Goal: Task Accomplishment & Management: Manage account settings

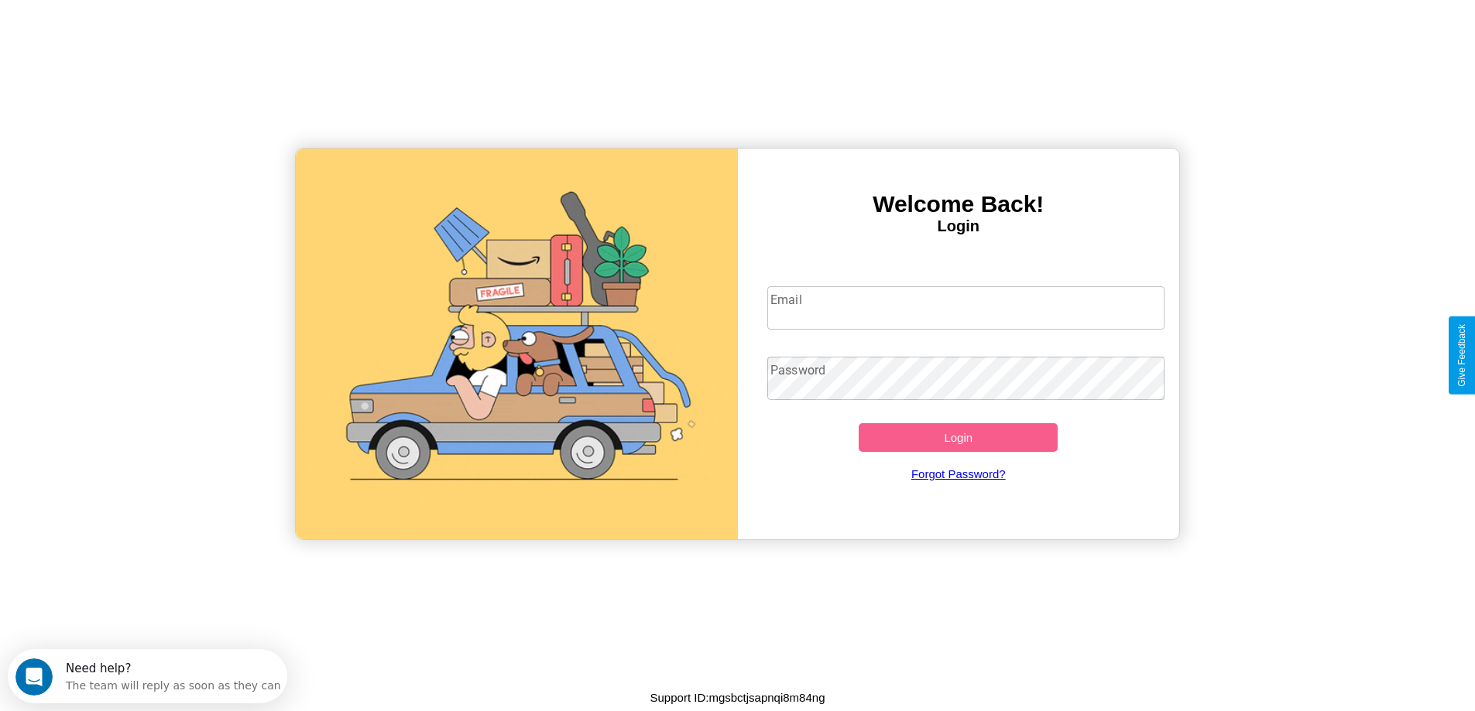
click at [965, 308] on input "Email" at bounding box center [965, 307] width 397 height 43
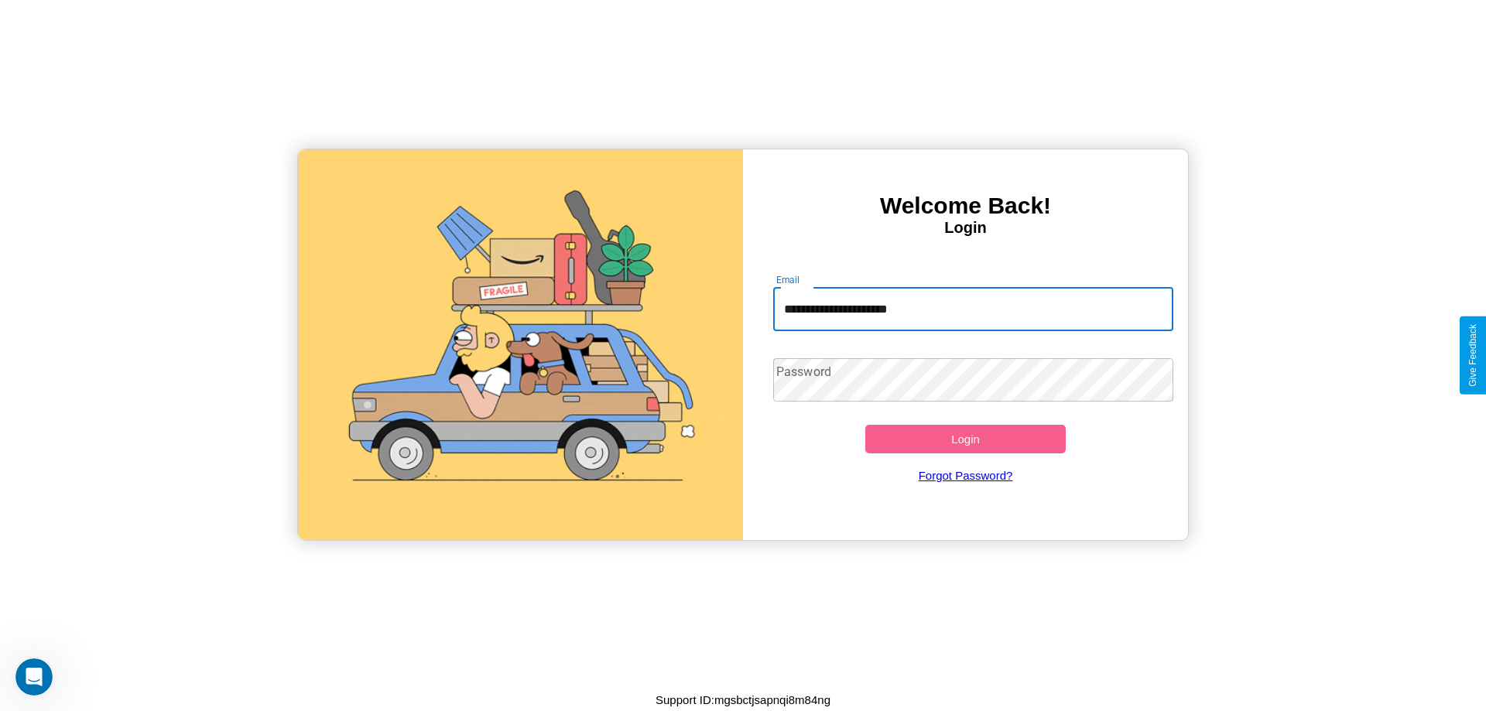
type input "**********"
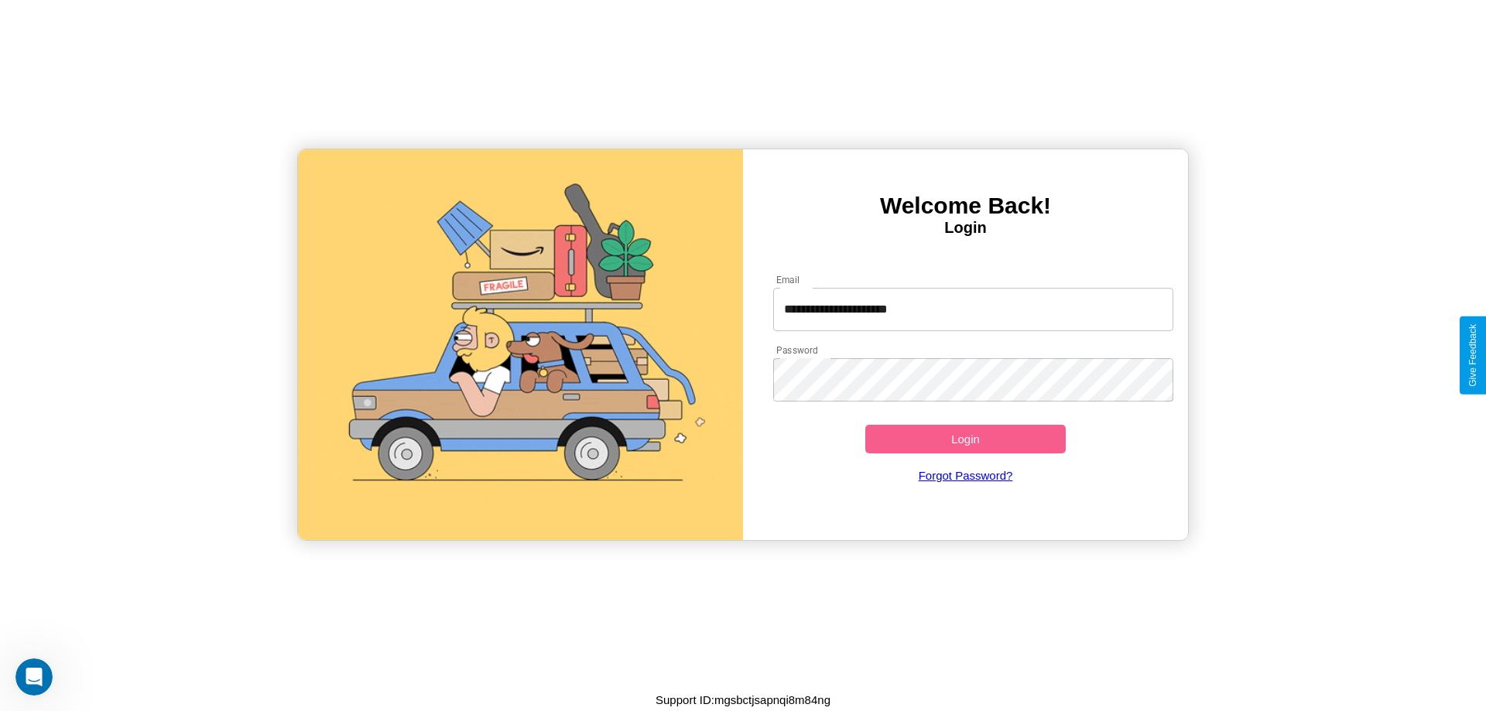
click at [965, 439] on button "Login" at bounding box center [965, 439] width 200 height 29
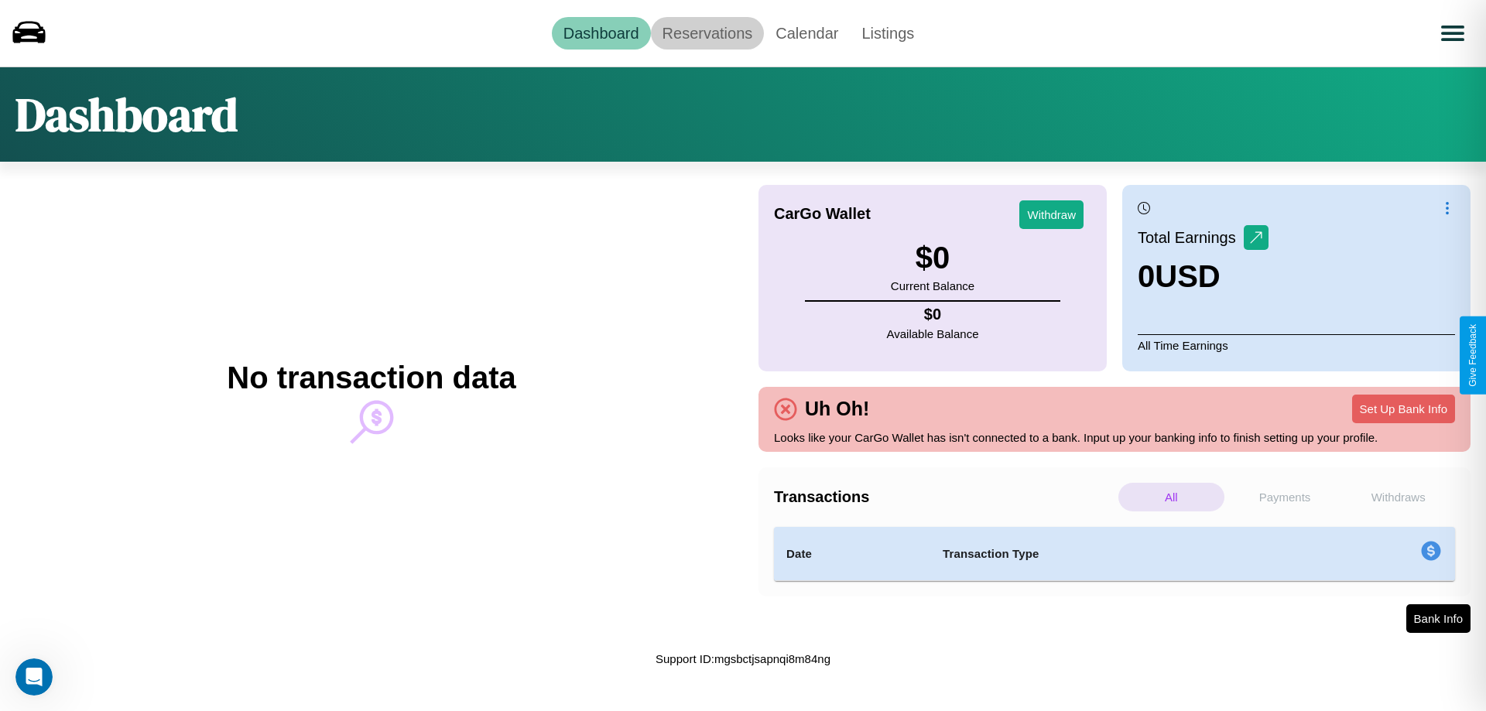
click at [707, 33] on link "Reservations" at bounding box center [708, 33] width 114 height 33
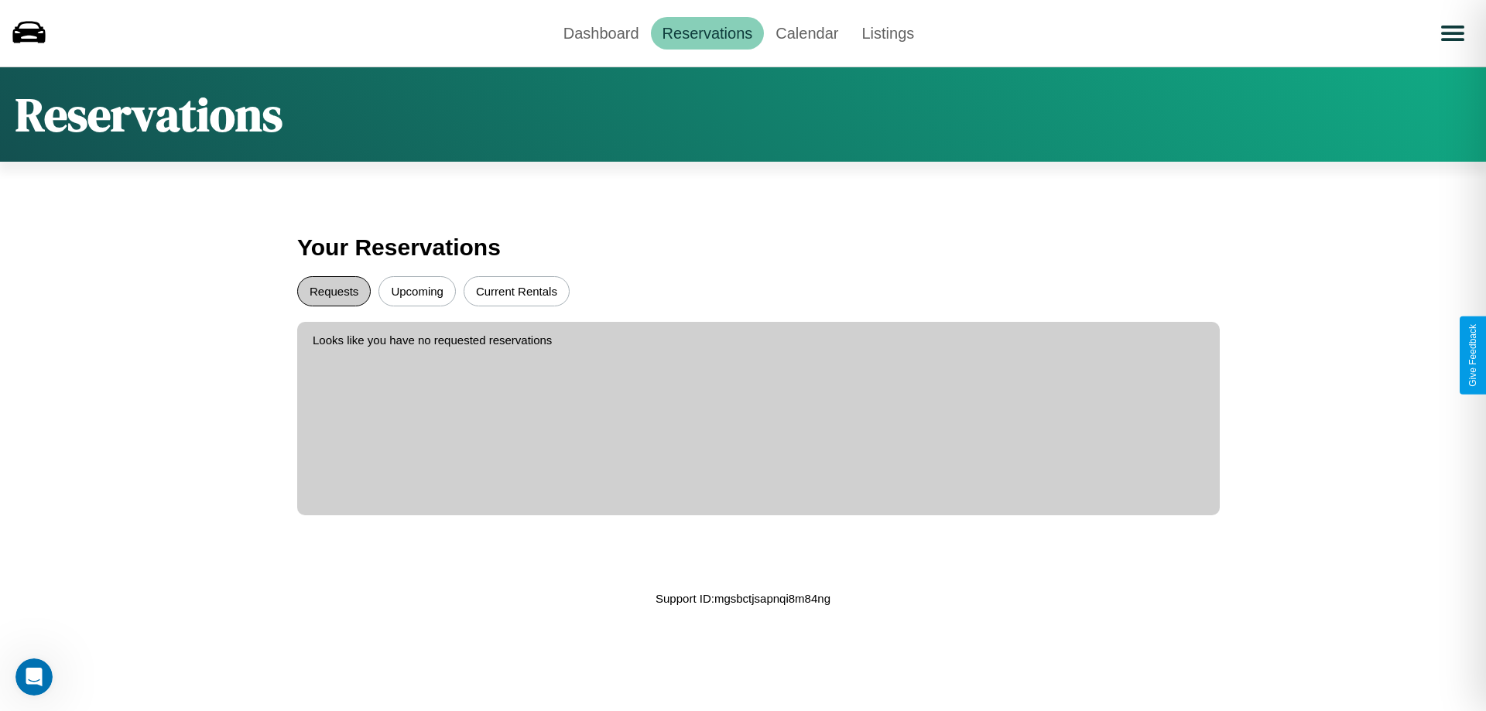
click at [334, 291] on button "Requests" at bounding box center [334, 291] width 74 height 30
click at [417, 291] on button "Upcoming" at bounding box center [417, 291] width 77 height 30
click at [807, 33] on link "Calendar" at bounding box center [807, 33] width 86 height 33
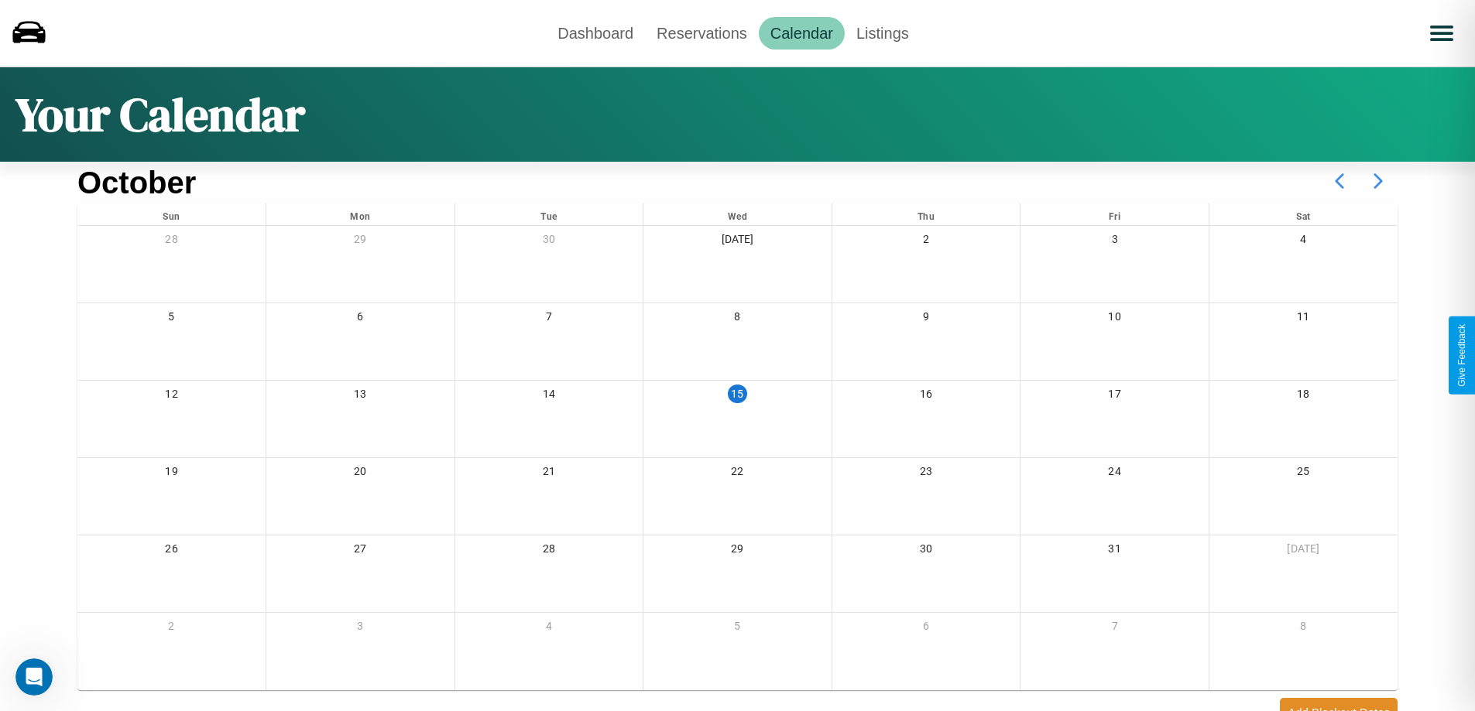
click at [1378, 181] on icon at bounding box center [1378, 181] width 39 height 39
